Goal: Task Accomplishment & Management: Complete application form

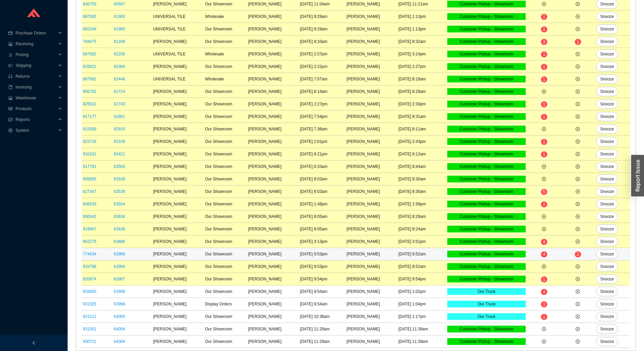
scroll to position [95, 0]
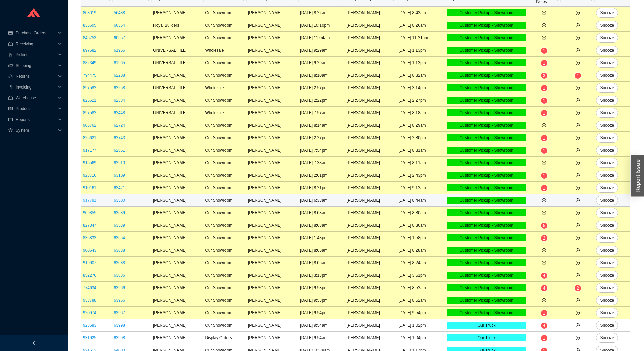
click at [94, 202] on link "917781" at bounding box center [90, 200] width 14 height 5
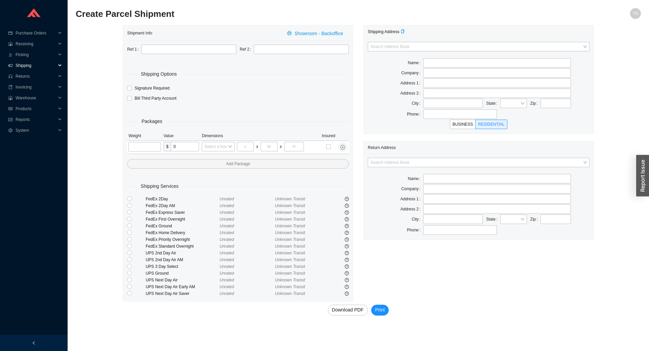
click at [32, 67] on span "Shipping" at bounding box center [36, 65] width 41 height 11
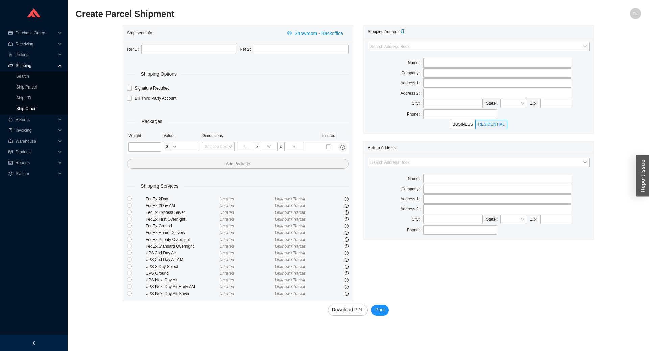
click at [36, 110] on link "Ship Other" at bounding box center [25, 109] width 19 height 5
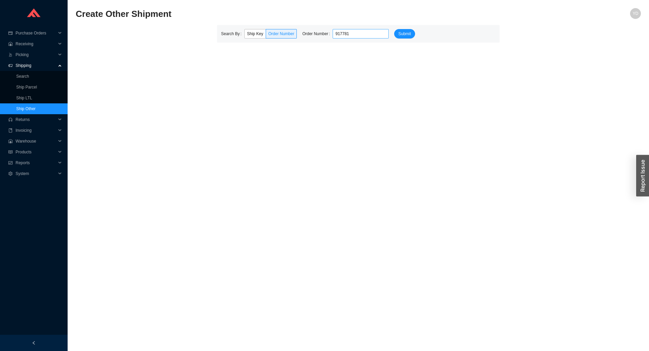
type input "917781"
click at [394, 29] on button "Submit" at bounding box center [404, 33] width 21 height 9
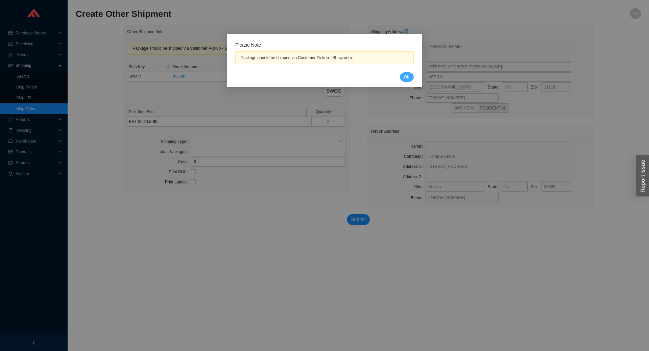
click at [411, 75] on button "OK" at bounding box center [407, 76] width 14 height 9
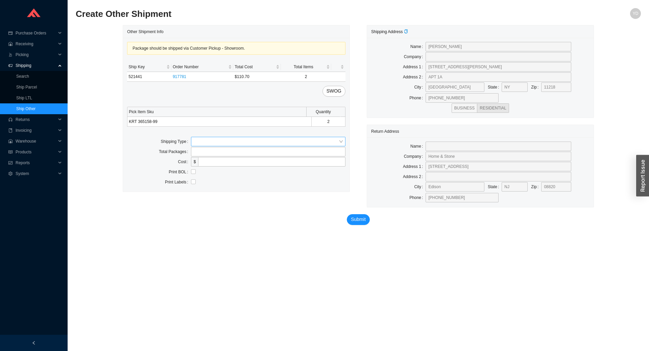
click at [340, 145] on div at bounding box center [268, 141] width 155 height 9
click at [266, 176] on div "Other" at bounding box center [268, 172] width 155 height 9
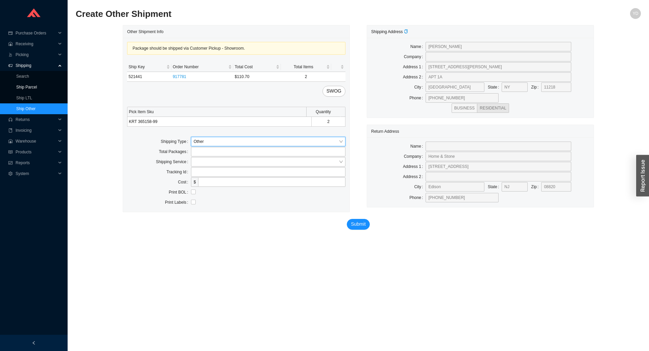
click at [35, 86] on link "Ship Parcel" at bounding box center [26, 87] width 21 height 5
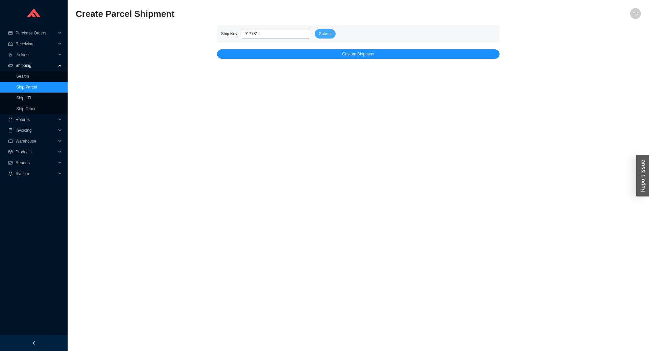
type input "917781"
click at [323, 35] on span "Submit" at bounding box center [325, 33] width 13 height 7
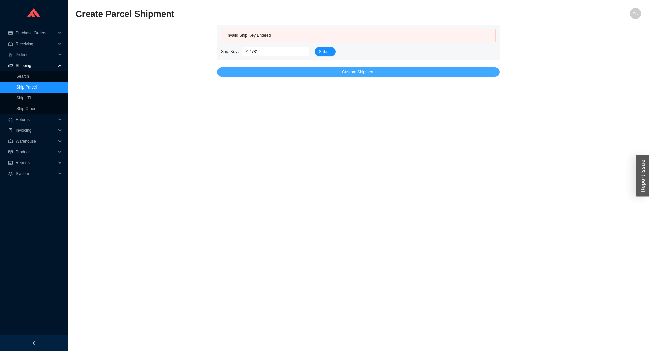
click at [326, 76] on button "Custom Shipment" at bounding box center [358, 71] width 283 height 9
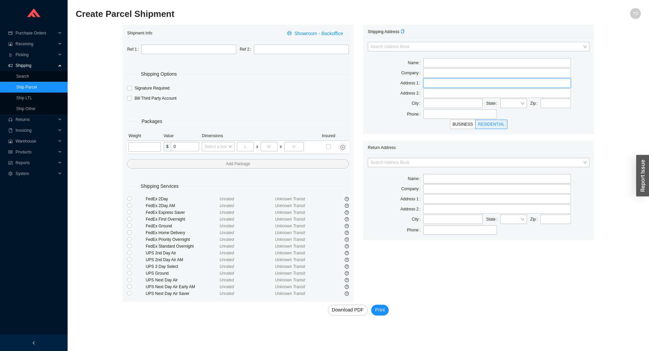
click at [435, 83] on input "text" at bounding box center [497, 82] width 148 height 9
paste input "[STREET_ADDRESS][PERSON_NAME]"
type input "[STREET_ADDRESS][PERSON_NAME]"
click at [428, 96] on input "text" at bounding box center [497, 93] width 148 height 9
paste input "APT 1A"
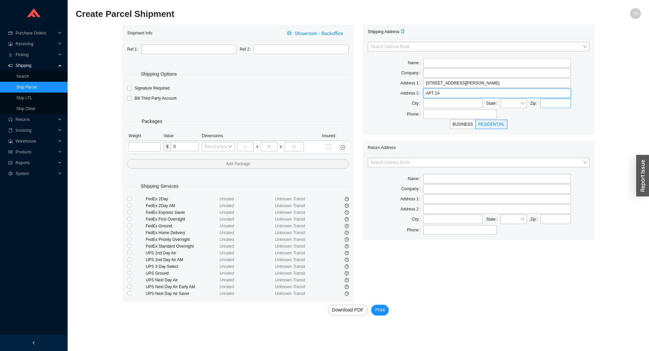
type input "APT 1A"
click at [550, 103] on input "text" at bounding box center [556, 103] width 30 height 9
type input "11218"
type input "[GEOGRAPHIC_DATA]"
type input "11218"
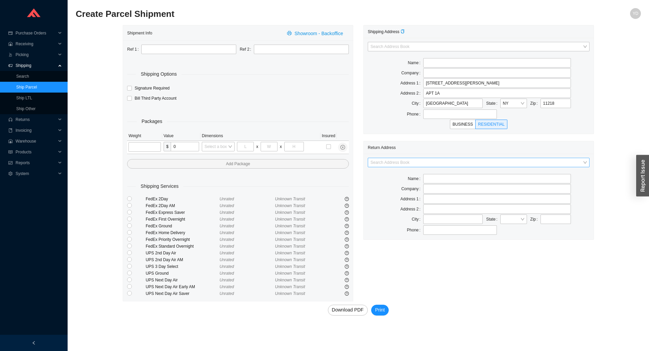
click at [503, 164] on input "search" at bounding box center [477, 162] width 212 height 9
click at [471, 191] on div "Home and Stone" at bounding box center [479, 194] width 216 height 6
type input "Home and Stone"
type input "1663 [GEOGRAPHIC_DATA]."
type input "[GEOGRAPHIC_DATA]"
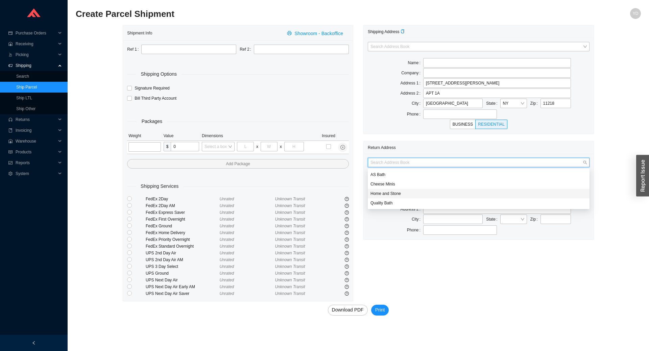
type input "11230"
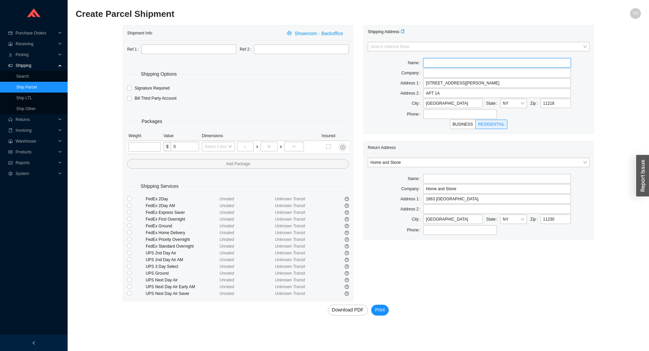
click at [470, 60] on input "text" at bounding box center [497, 62] width 148 height 9
paste input "[PERSON_NAME]"
type input "[PERSON_NAME]"
click at [208, 48] on input "text" at bounding box center [188, 49] width 95 height 9
paste input "Order # 917781"
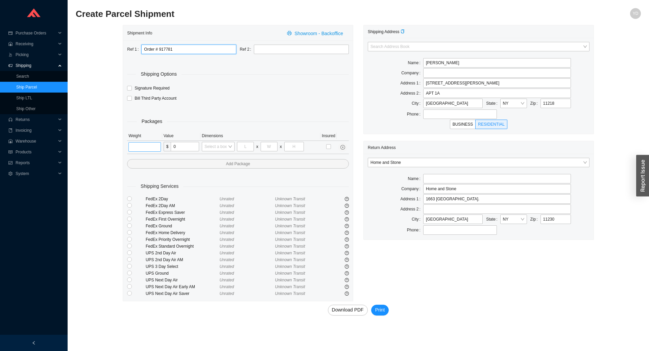
type input "Order # 917781"
click at [143, 148] on input "tel" at bounding box center [145, 146] width 32 height 9
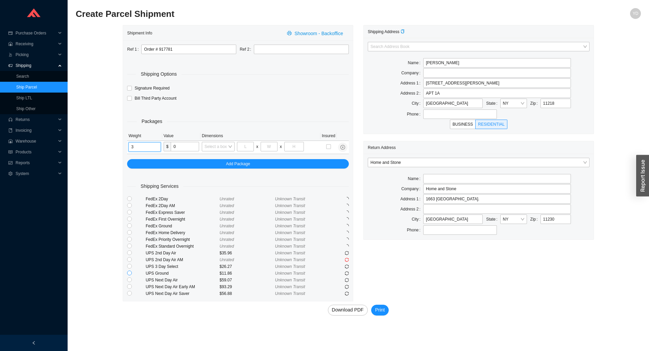
type input "3"
click at [129, 273] on input "radio" at bounding box center [129, 273] width 5 height 5
radio input "true"
click at [382, 309] on span "Print" at bounding box center [380, 310] width 10 height 8
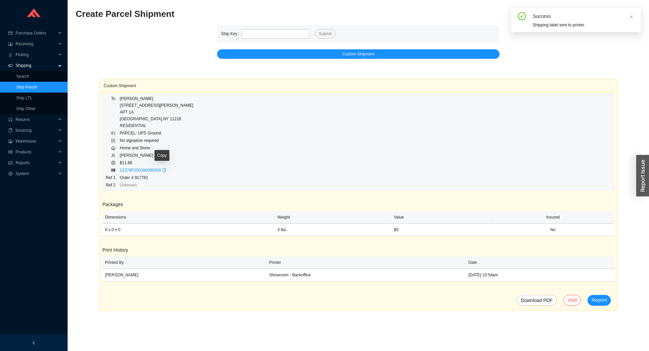
click at [162, 170] on icon "copy" at bounding box center [164, 170] width 4 height 4
click at [31, 109] on link "Ship Other" at bounding box center [25, 109] width 19 height 5
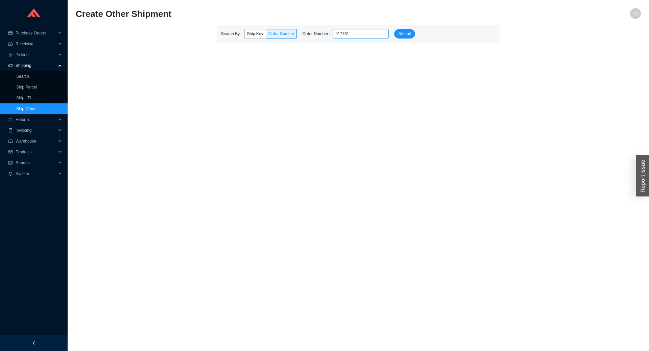
type input "917781"
click at [394, 29] on button "Submit" at bounding box center [404, 33] width 21 height 9
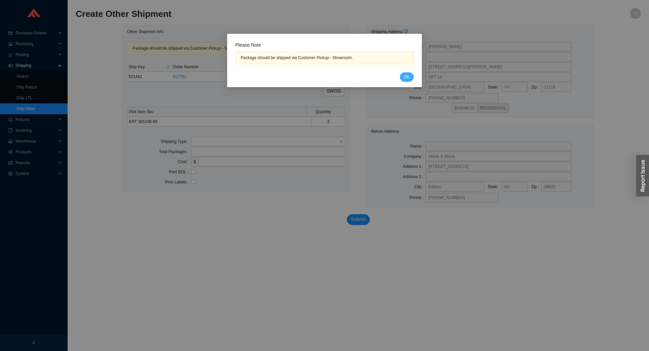
click at [410, 79] on button "OK" at bounding box center [407, 76] width 14 height 9
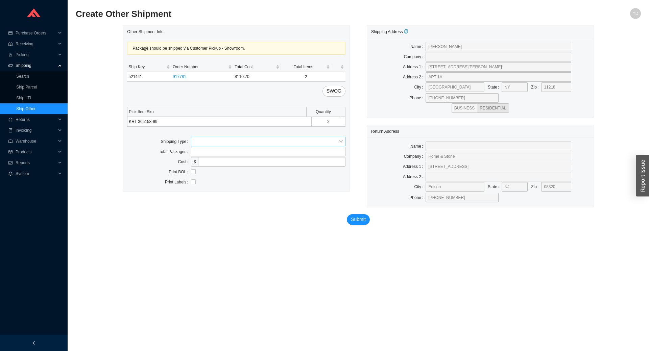
click at [280, 142] on input "search" at bounding box center [266, 141] width 145 height 9
click at [254, 173] on div "Other" at bounding box center [268, 173] width 149 height 6
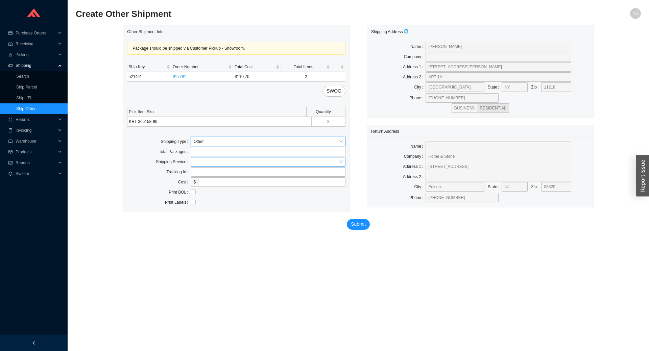
click at [245, 165] on input "search" at bounding box center [266, 162] width 145 height 9
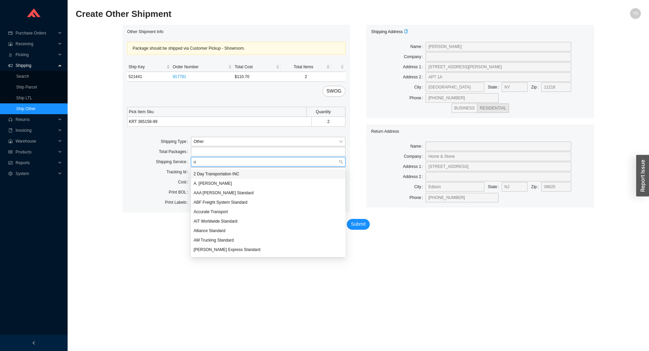
type input "up"
click at [229, 212] on div "UPS Ground" at bounding box center [268, 212] width 149 height 6
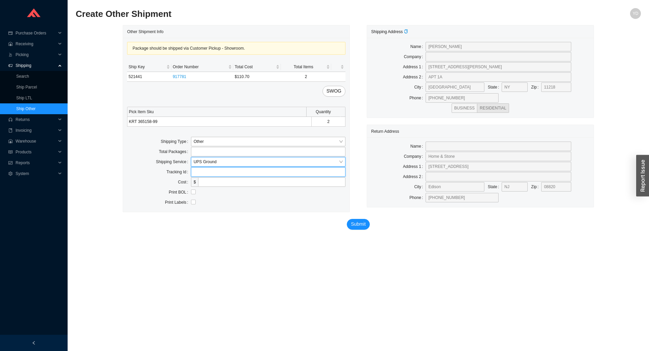
click at [209, 172] on input "text" at bounding box center [268, 171] width 155 height 9
paste input "1Z379F250396999309"
type input "1Z379F250396999309"
click at [359, 225] on span "Submit" at bounding box center [358, 225] width 15 height 8
